Goal: Task Accomplishment & Management: Use online tool/utility

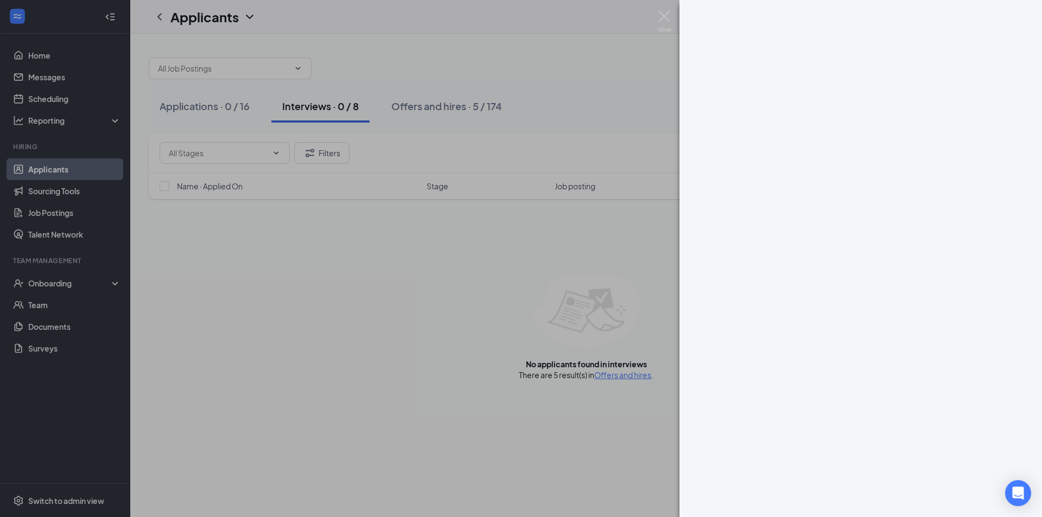
click at [670, 8] on div at bounding box center [521, 258] width 1042 height 517
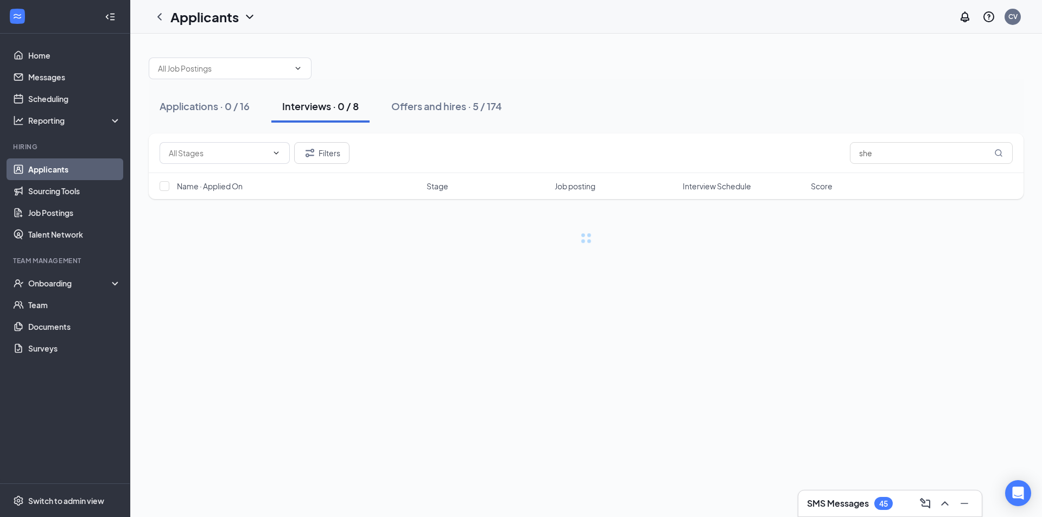
click at [667, 10] on div "Applicants CV" at bounding box center [586, 17] width 912 height 34
click at [875, 154] on input "she" at bounding box center [931, 153] width 163 height 22
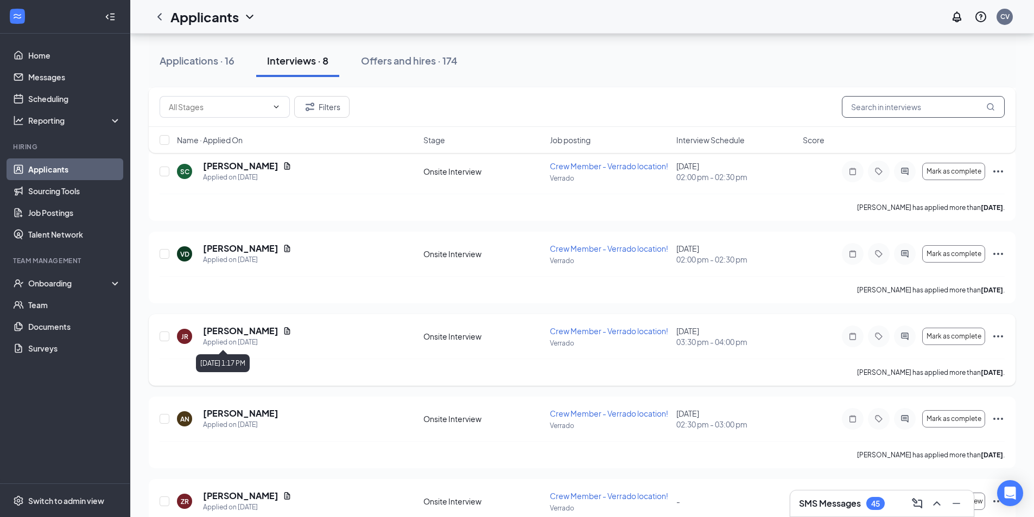
scroll to position [355, 0]
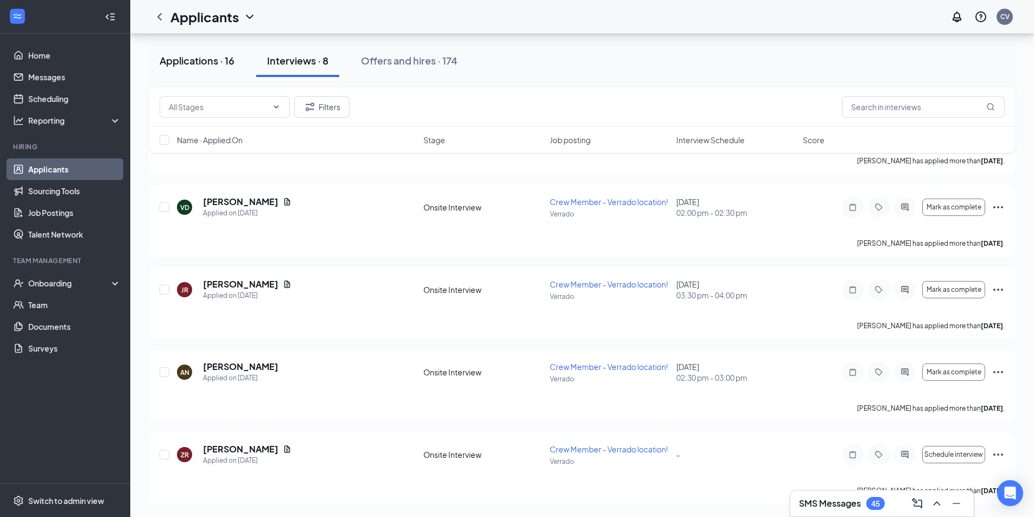
click at [217, 68] on button "Applications · 16" at bounding box center [197, 60] width 97 height 33
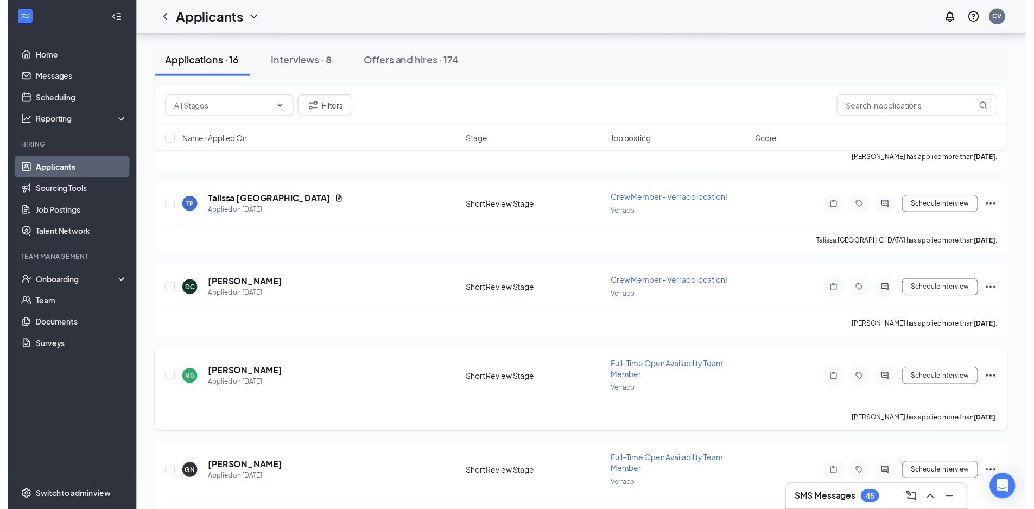
scroll to position [1049, 0]
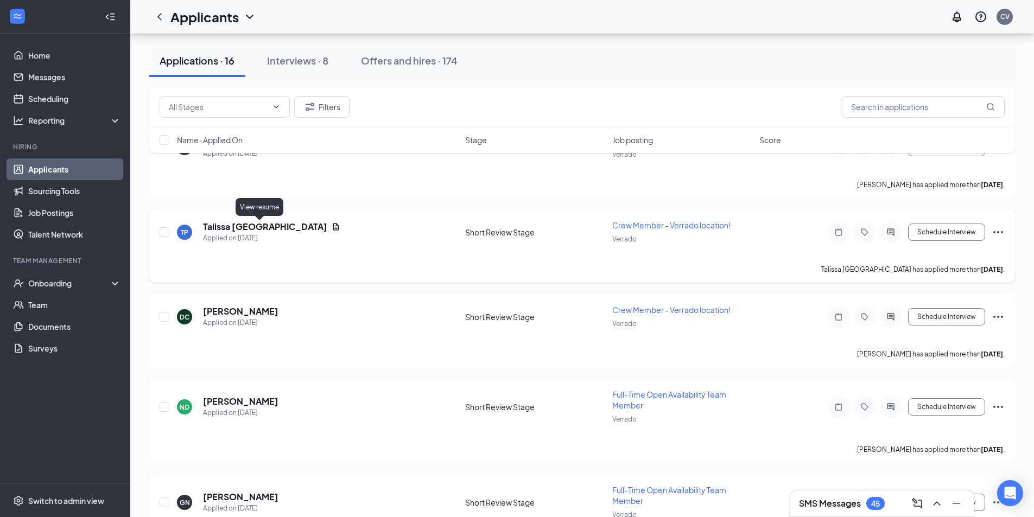
click at [332, 229] on icon "Document" at bounding box center [336, 226] width 9 height 9
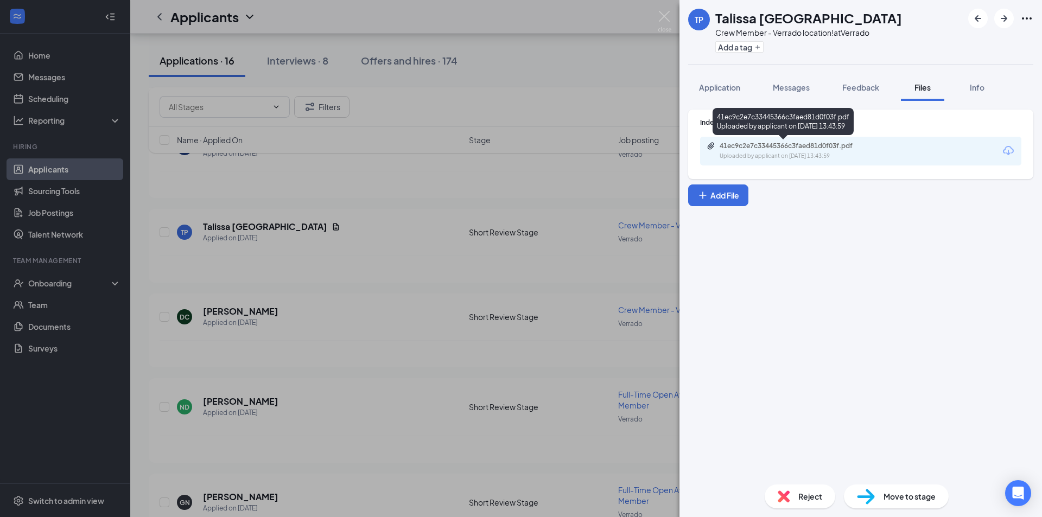
click at [813, 145] on div "41ec9c2e7c33445366c3faed81d0f03f.pdf" at bounding box center [795, 146] width 152 height 9
click at [468, 188] on div "TP [GEOGRAPHIC_DATA] [GEOGRAPHIC_DATA] Crew Member - Verrado location! at Verra…" at bounding box center [521, 258] width 1042 height 517
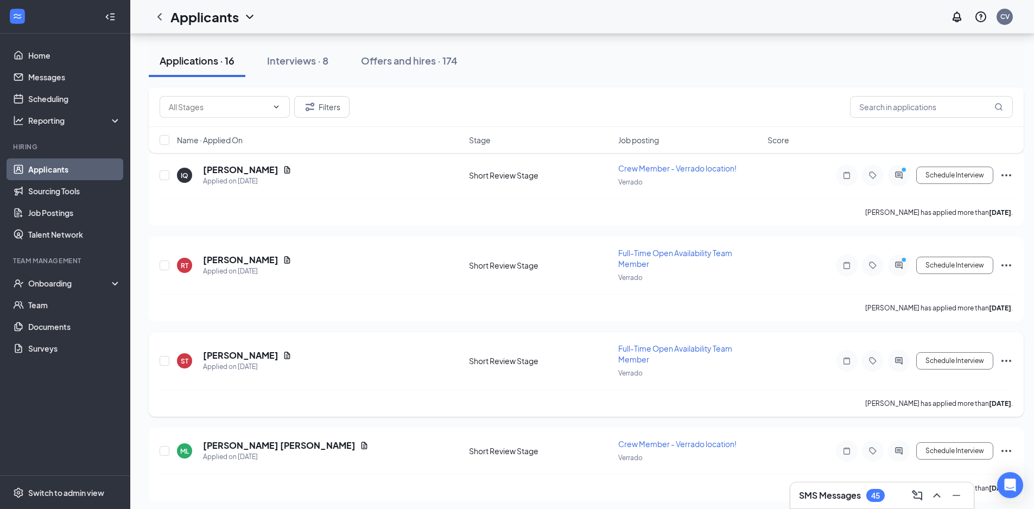
scroll to position [406, 0]
click at [283, 264] on icon "Document" at bounding box center [287, 261] width 9 height 9
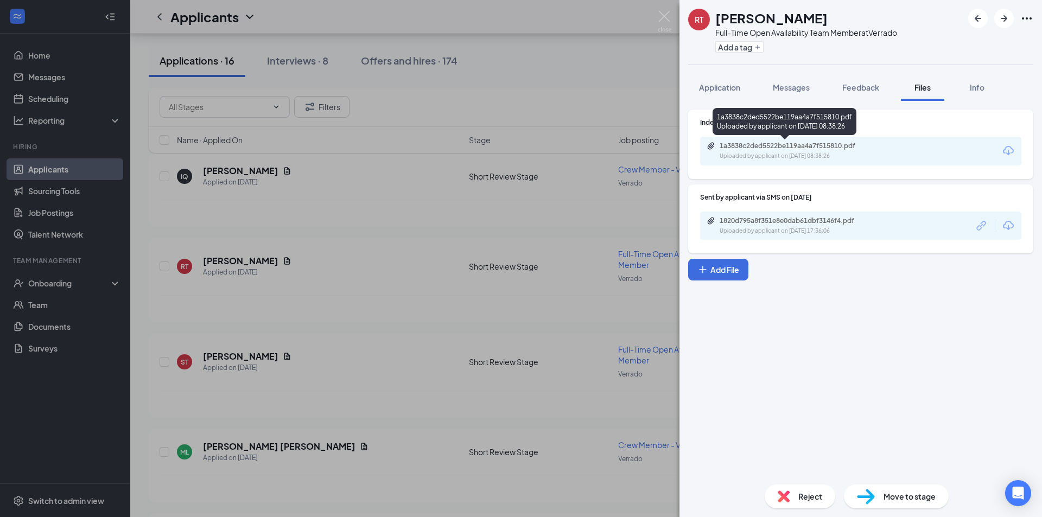
click at [782, 148] on div "1a3838c2ded5522be119aa4a7f515810.pdf" at bounding box center [795, 146] width 152 height 9
click at [447, 44] on div "[PERSON_NAME] Full-Time Open Availability Team Member at Verrado Add a tag Appl…" at bounding box center [521, 258] width 1042 height 517
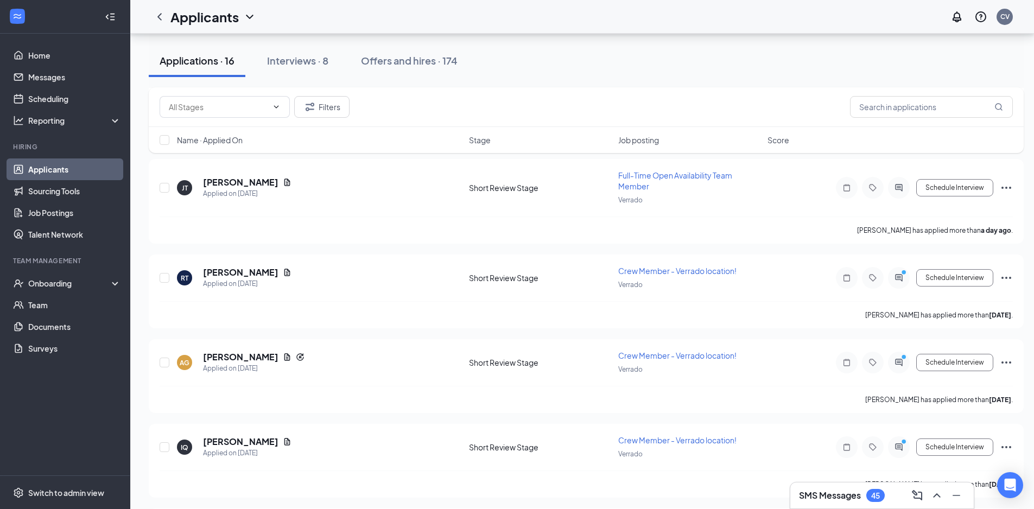
scroll to position [135, 0]
click at [284, 358] on icon "Document" at bounding box center [287, 357] width 6 height 7
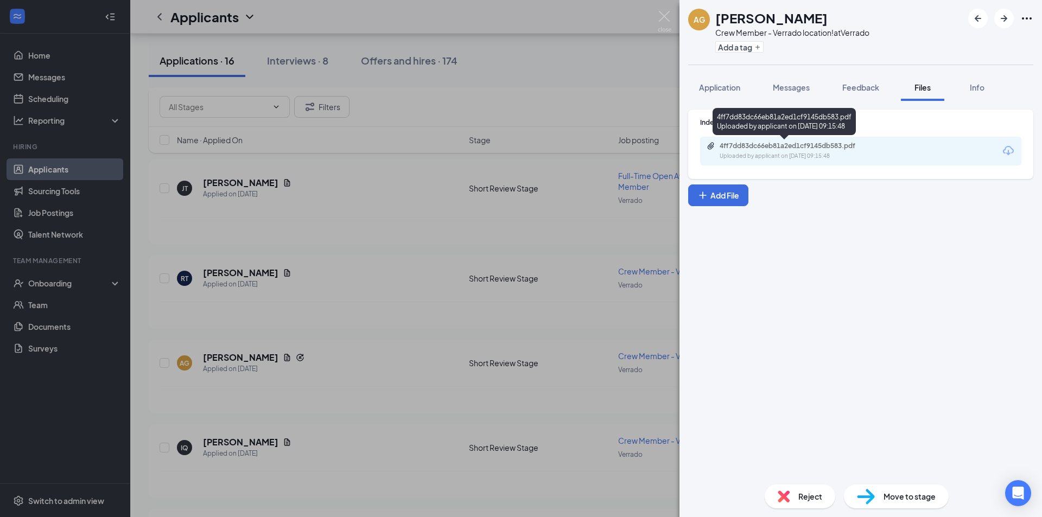
click at [841, 145] on div "4ff7dd83dc66eb81a2ed1cf9145db583.pdf" at bounding box center [795, 146] width 152 height 9
click at [400, 215] on div "AG [PERSON_NAME] Crew Member - Verrado location! at Verrado Add a tag Applicati…" at bounding box center [521, 258] width 1042 height 517
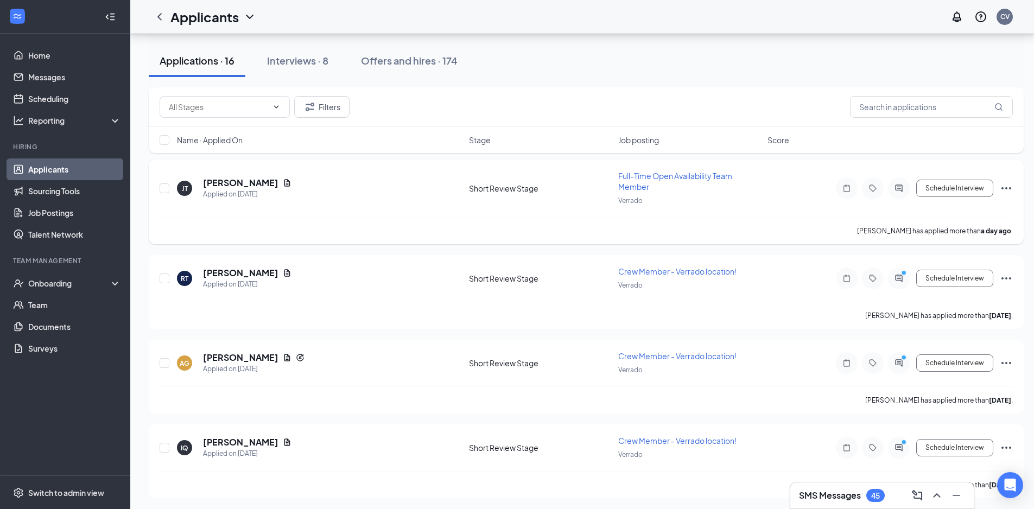
click at [284, 183] on icon "Document" at bounding box center [287, 182] width 6 height 7
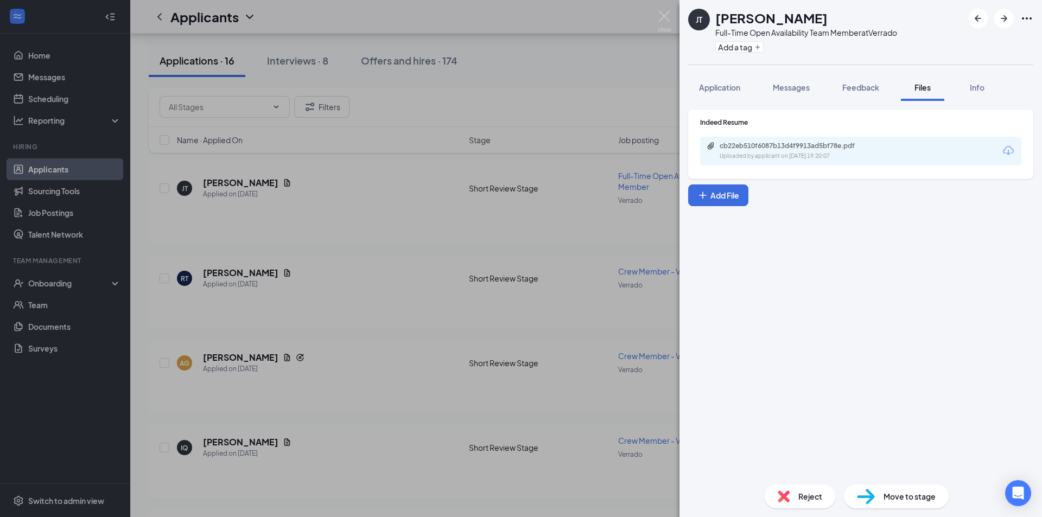
click at [774, 145] on div "cb22eb510f6087b13d4f9913ad5bf78e.pdf" at bounding box center [795, 146] width 152 height 9
click at [411, 211] on div "[PERSON_NAME] Full-Time Open Availability Team Member at Verrado Add a tag Appl…" at bounding box center [521, 258] width 1042 height 517
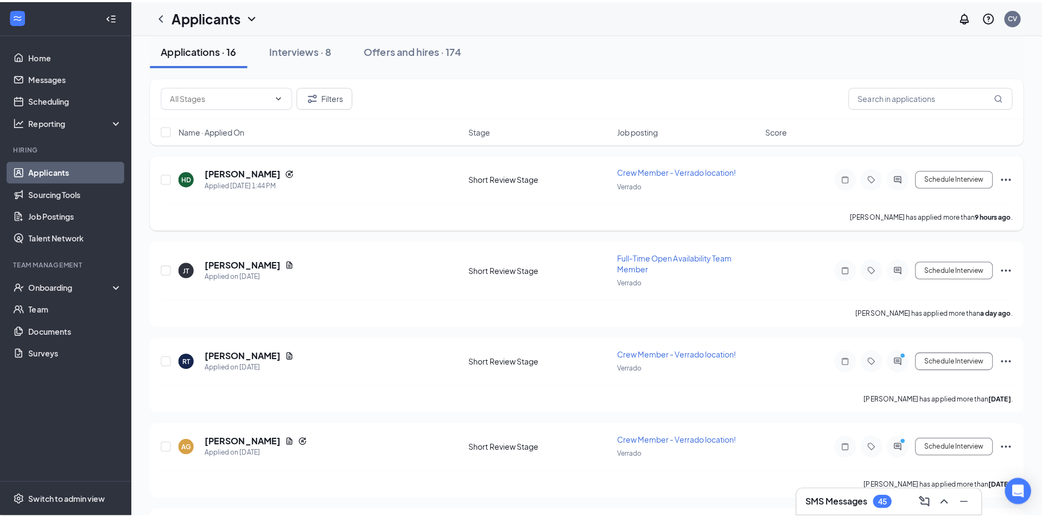
scroll to position [27, 0]
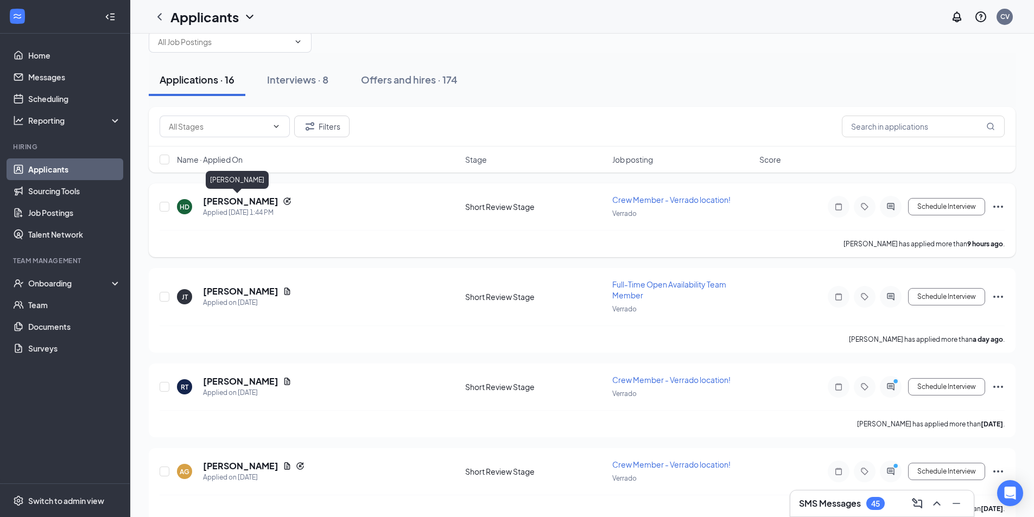
click at [250, 202] on h5 "[PERSON_NAME]" at bounding box center [240, 201] width 75 height 12
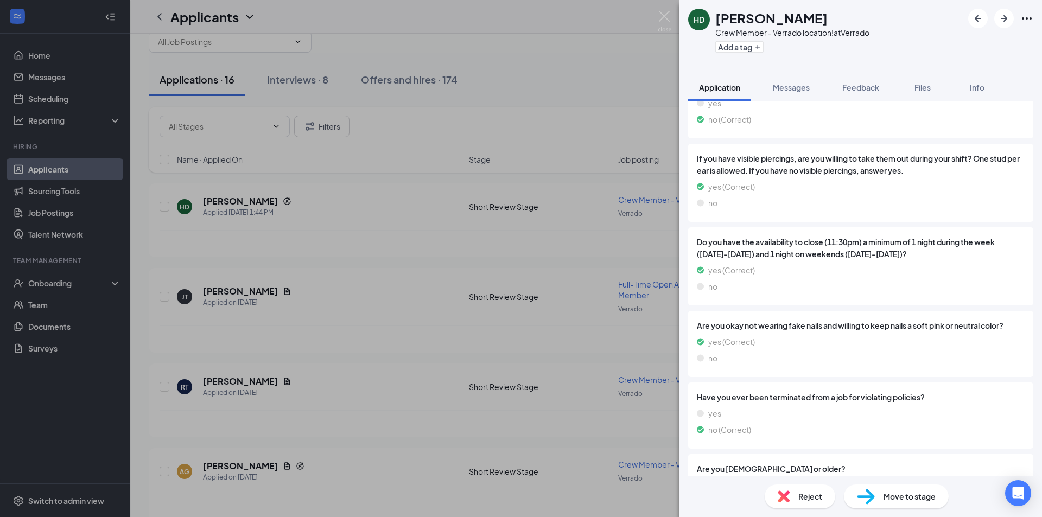
scroll to position [598, 0]
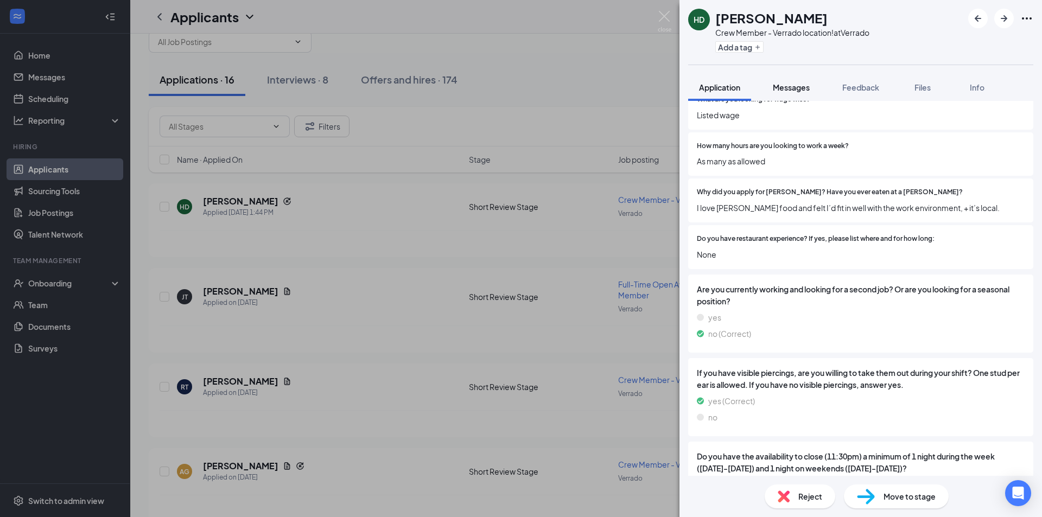
drag, startPoint x: 866, startPoint y: 74, endPoint x: 812, endPoint y: 88, distance: 56.1
click at [865, 75] on button "Feedback" at bounding box center [860, 87] width 59 height 27
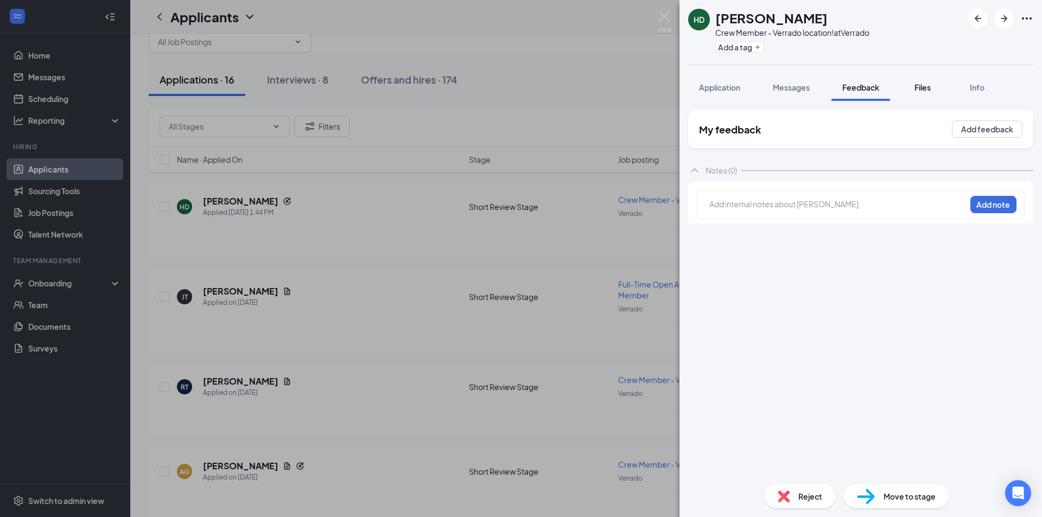
click at [909, 87] on button "Files" at bounding box center [922, 87] width 43 height 27
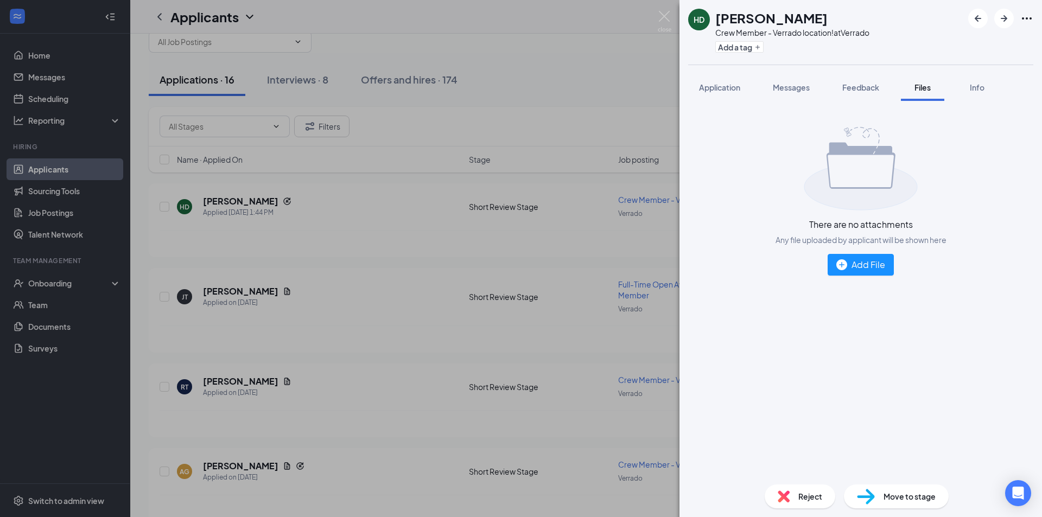
click at [666, 10] on div "HD [PERSON_NAME] Crew Member - Verrado location! at Verrado Add a tag Applicati…" at bounding box center [521, 258] width 1042 height 517
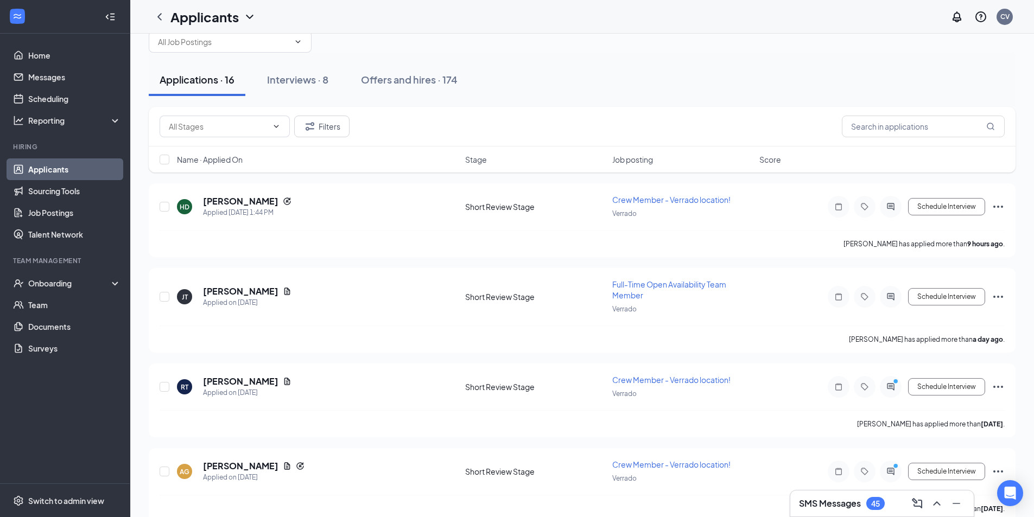
click at [666, 21] on div "Applicants CV" at bounding box center [581, 17] width 903 height 34
